Goal: Communication & Community: Answer question/provide support

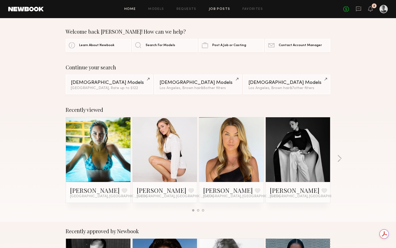
click at [214, 8] on link "Job Posts" at bounding box center [219, 9] width 21 height 3
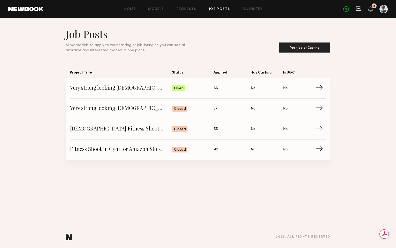
click at [361, 9] on icon at bounding box center [359, 9] width 6 height 6
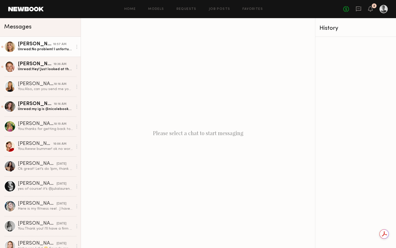
click at [47, 48] on div "Unread: No problem! I unfortunately can’t travel down for under $500 for it to …" at bounding box center [45, 49] width 55 height 5
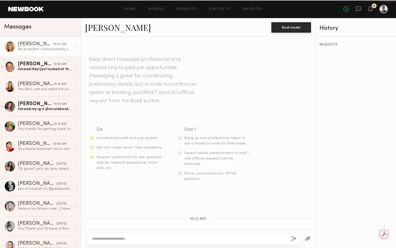
scroll to position [179, 0]
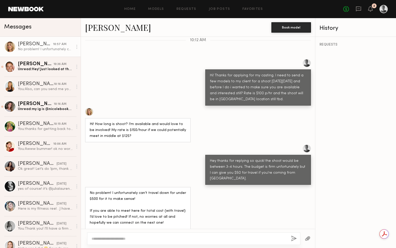
click at [127, 239] on textarea at bounding box center [190, 238] width 196 height 5
type textarea "**********"
click at [293, 238] on button "button" at bounding box center [294, 238] width 6 height 6
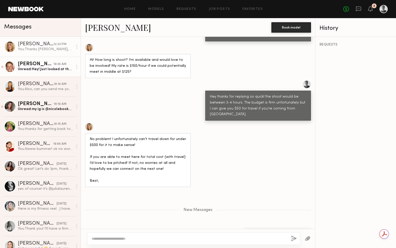
click at [50, 69] on div "Unread: Hey! Just looked at the listing again. If it was $150/hour I would be i…" at bounding box center [45, 69] width 55 height 5
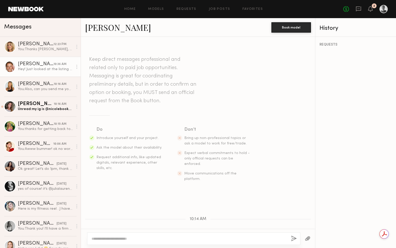
scroll to position [121, 0]
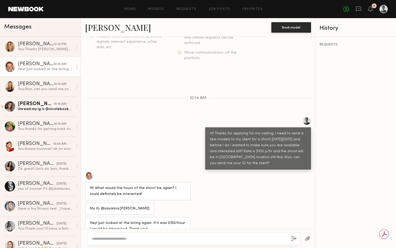
click at [145, 239] on textarea at bounding box center [190, 238] width 196 height 5
drag, startPoint x: 117, startPoint y: 240, endPoint x: 101, endPoint y: 240, distance: 16.6
click at [101, 240] on textarea "**********" at bounding box center [190, 236] width 196 height 10
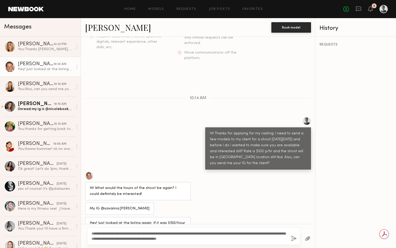
type textarea "**********"
click at [294, 239] on button "button" at bounding box center [294, 238] width 6 height 6
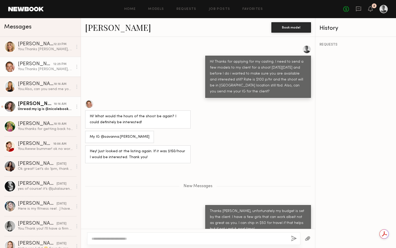
click at [51, 107] on div "Unread: my ig is @nicolebookerr" at bounding box center [45, 109] width 55 height 5
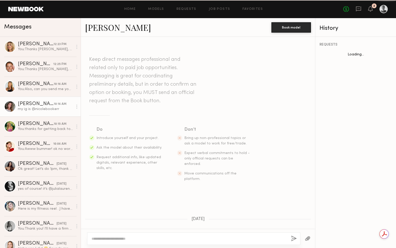
scroll to position [319, 0]
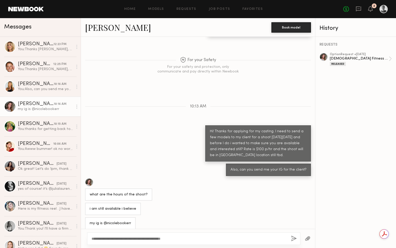
type textarea "**********"
click at [294, 238] on button "button" at bounding box center [294, 238] width 6 height 6
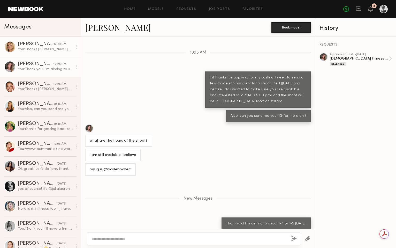
click at [40, 49] on div "You: Thanks [PERSON_NAME], next one!" at bounding box center [45, 49] width 55 height 5
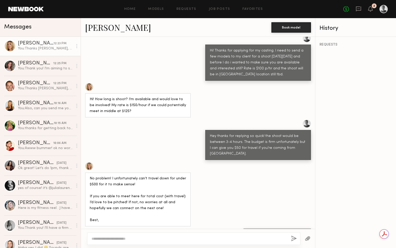
scroll to position [2, 0]
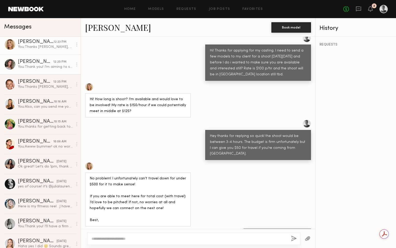
click at [45, 67] on div "You: Thank you! I'm aiming to shoot 1-4 or 1-5 [DATE]." at bounding box center [45, 66] width 55 height 5
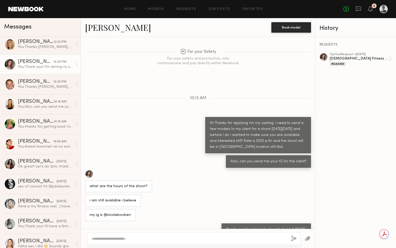
scroll to position [334, 0]
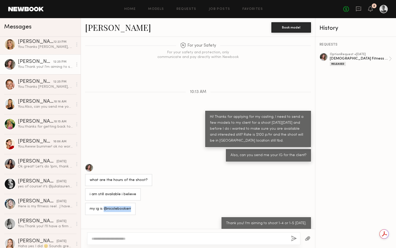
drag, startPoint x: 127, startPoint y: 204, endPoint x: 104, endPoint y: 204, distance: 23.3
click at [103, 203] on div "my ig is @nicolebookerr" at bounding box center [110, 209] width 51 height 12
copy div "@nicolebookerr"
click at [42, 107] on div "Unread: Hi [PERSON_NAME]! Thanks for reaching out. Yes I am available on [DATE]…" at bounding box center [45, 106] width 55 height 5
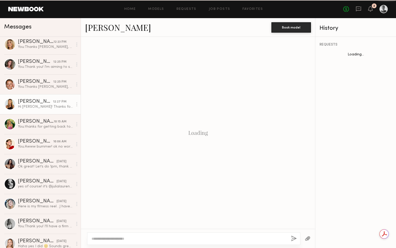
scroll to position [90, 0]
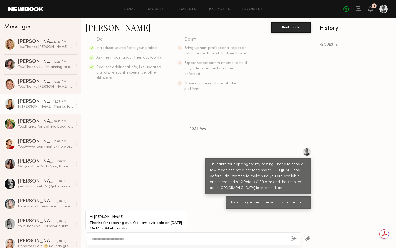
click at [131, 218] on div "Hi [PERSON_NAME]! Thanks for reaching out. Yes I am available on [DATE]. My IG …" at bounding box center [136, 223] width 93 height 18
drag, startPoint x: 128, startPoint y: 218, endPoint x: 104, endPoint y: 217, distance: 23.8
click at [104, 217] on div "Hi [PERSON_NAME]! Thanks for reaching out. Yes I am available on [DATE]. My IG …" at bounding box center [136, 223] width 93 height 18
copy div "@kelli_reichel_"
click at [336, 184] on div "REQUESTS" at bounding box center [356, 142] width 81 height 211
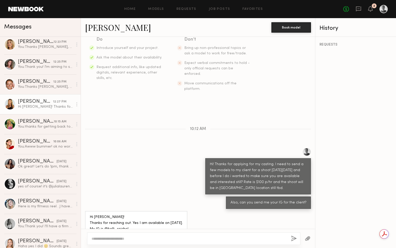
drag, startPoint x: 195, startPoint y: 217, endPoint x: 195, endPoint y: 231, distance: 14.2
click at [196, 217] on div "Hi [PERSON_NAME]! Thanks for reaching out. Yes I am available on [DATE]. My IG …" at bounding box center [198, 223] width 234 height 24
click at [185, 238] on textarea at bounding box center [190, 238] width 196 height 5
type textarea "**********"
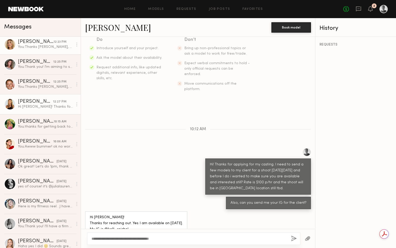
click at [41, 42] on div "[PERSON_NAME]" at bounding box center [36, 41] width 36 height 5
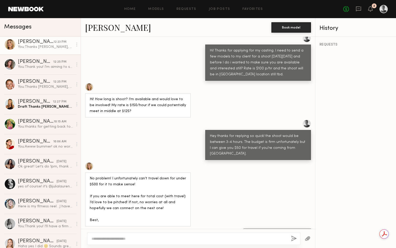
scroll to position [3, 0]
click at [156, 238] on textarea at bounding box center [190, 238] width 196 height 5
type textarea "**********"
click at [292, 238] on button "button" at bounding box center [294, 238] width 6 height 6
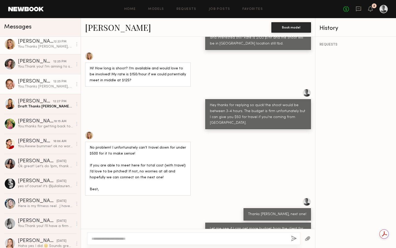
click at [31, 82] on div "[PERSON_NAME]" at bounding box center [35, 81] width 35 height 5
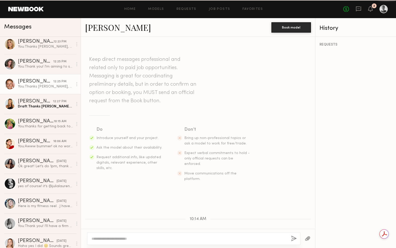
scroll to position [153, 0]
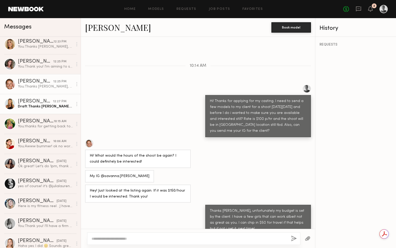
click at [47, 100] on div "[PERSON_NAME]" at bounding box center [35, 101] width 35 height 5
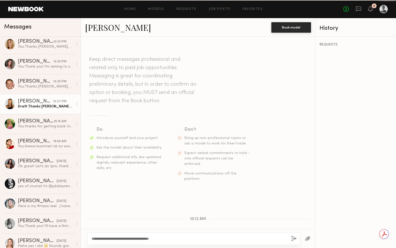
scroll to position [90, 0]
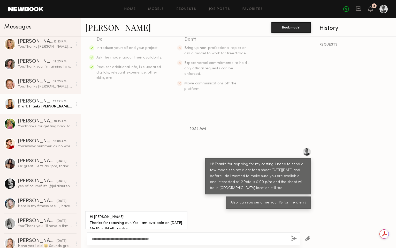
click at [293, 238] on button "button" at bounding box center [294, 238] width 6 height 6
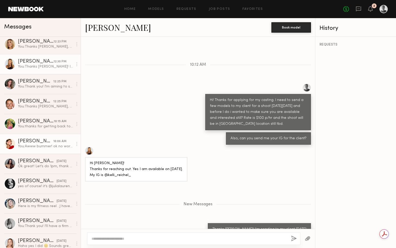
click at [47, 141] on div "[PERSON_NAME]" at bounding box center [35, 141] width 35 height 5
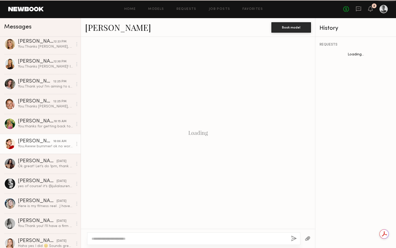
scroll to position [486, 0]
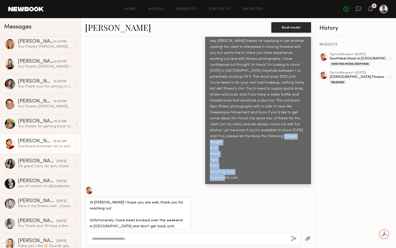
drag, startPoint x: 241, startPoint y: 162, endPoint x: 205, endPoint y: 127, distance: 49.9
click at [205, 127] on div "Hey [PERSON_NAME] thanks for applying to yet another casting! My client is inte…" at bounding box center [258, 109] width 106 height 149
click at [244, 162] on div "Hey [PERSON_NAME] thanks for applying to yet another casting! My client is inte…" at bounding box center [258, 109] width 96 height 143
drag, startPoint x: 246, startPoint y: 161, endPoint x: 243, endPoint y: 121, distance: 40.2
click at [243, 120] on div "Hey [PERSON_NAME] thanks for applying to yet another casting! My client is inte…" at bounding box center [258, 109] width 96 height 143
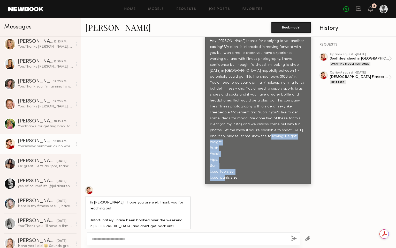
copy div "Height: Weight: Bust: Waist: Hips: Bum: Usual top size: Usual pants size:"
click at [45, 45] on div "You: Thanks [PERSON_NAME], next one!" at bounding box center [45, 46] width 55 height 5
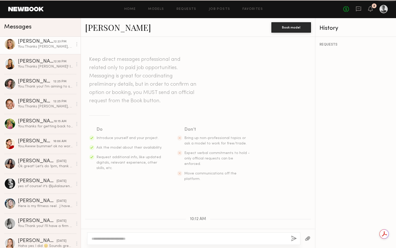
scroll to position [234, 0]
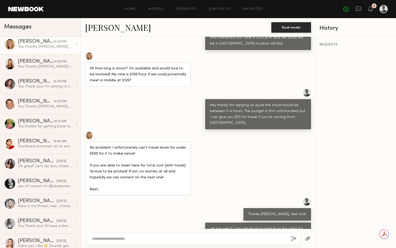
click at [132, 237] on textarea at bounding box center [190, 238] width 196 height 5
type textarea "**********"
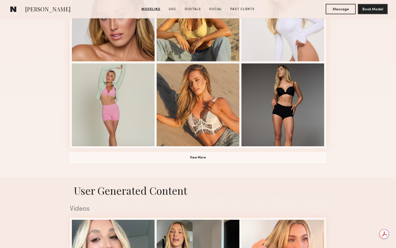
scroll to position [345, 0]
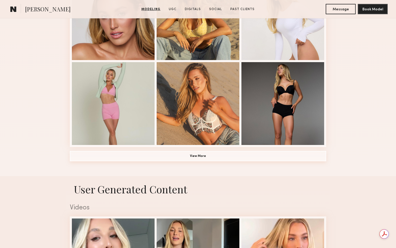
click at [198, 156] on button "View More" at bounding box center [198, 156] width 257 height 10
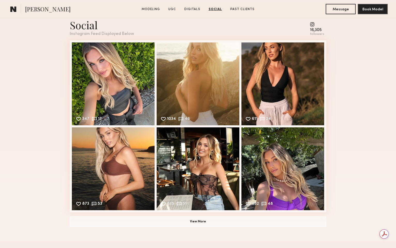
scroll to position [1310, 0]
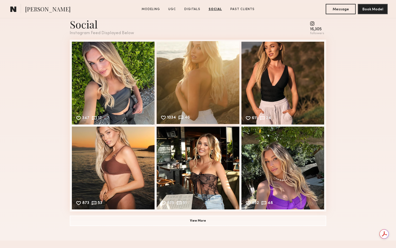
click at [185, 95] on div "1034 46 Likes & comments displayed to show model’s engagement" at bounding box center [198, 82] width 83 height 83
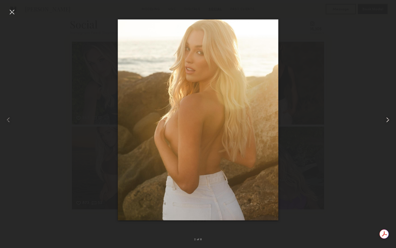
click at [390, 120] on common-icon at bounding box center [388, 120] width 8 height 8
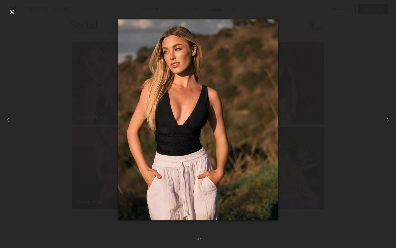
scroll to position [1313, 0]
click at [12, 10] on div at bounding box center [12, 12] width 8 height 8
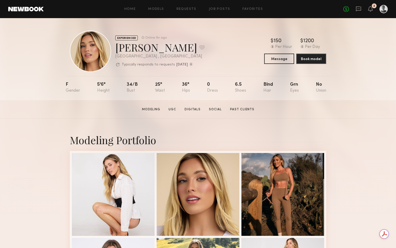
scroll to position [0, 0]
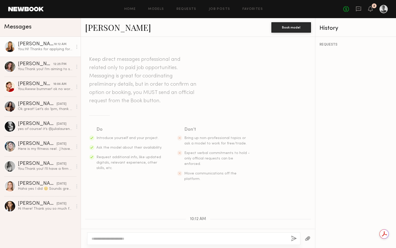
scroll to position [115, 0]
